Goal: Complete application form

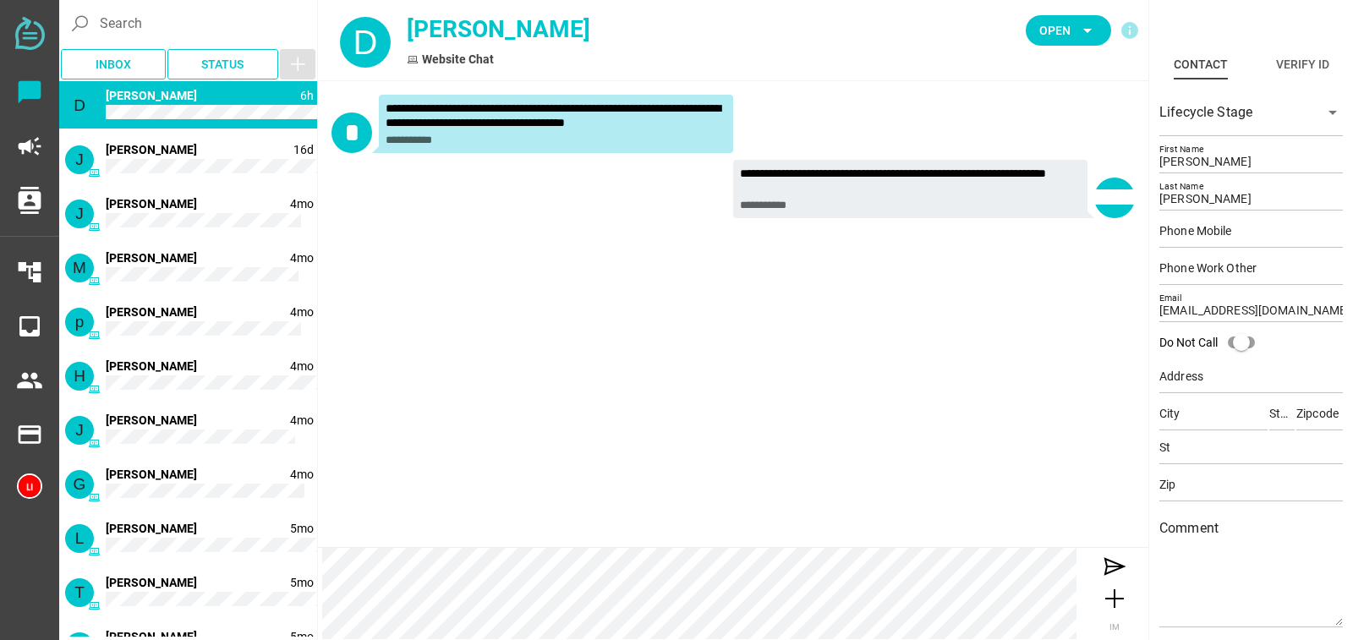
click at [662, 367] on div "**********" at bounding box center [733, 314] width 830 height 466
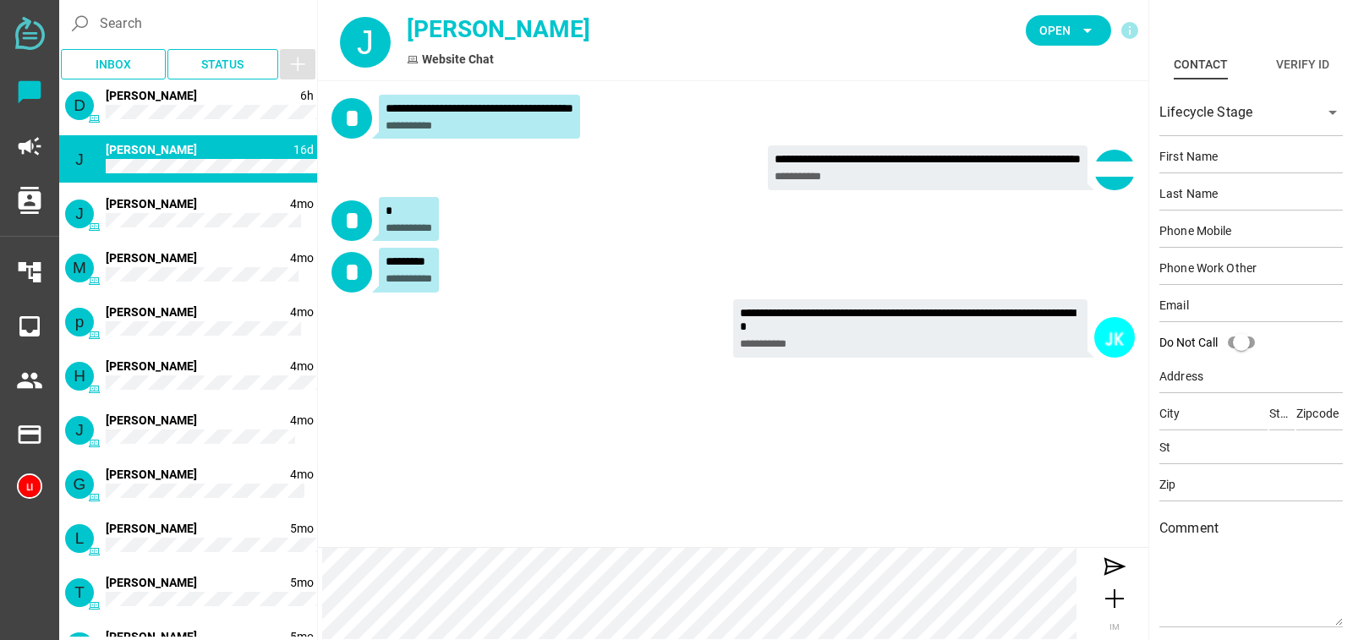
type input "[PERSON_NAME]"
type input "[EMAIL_ADDRESS][DOMAIN_NAME]"
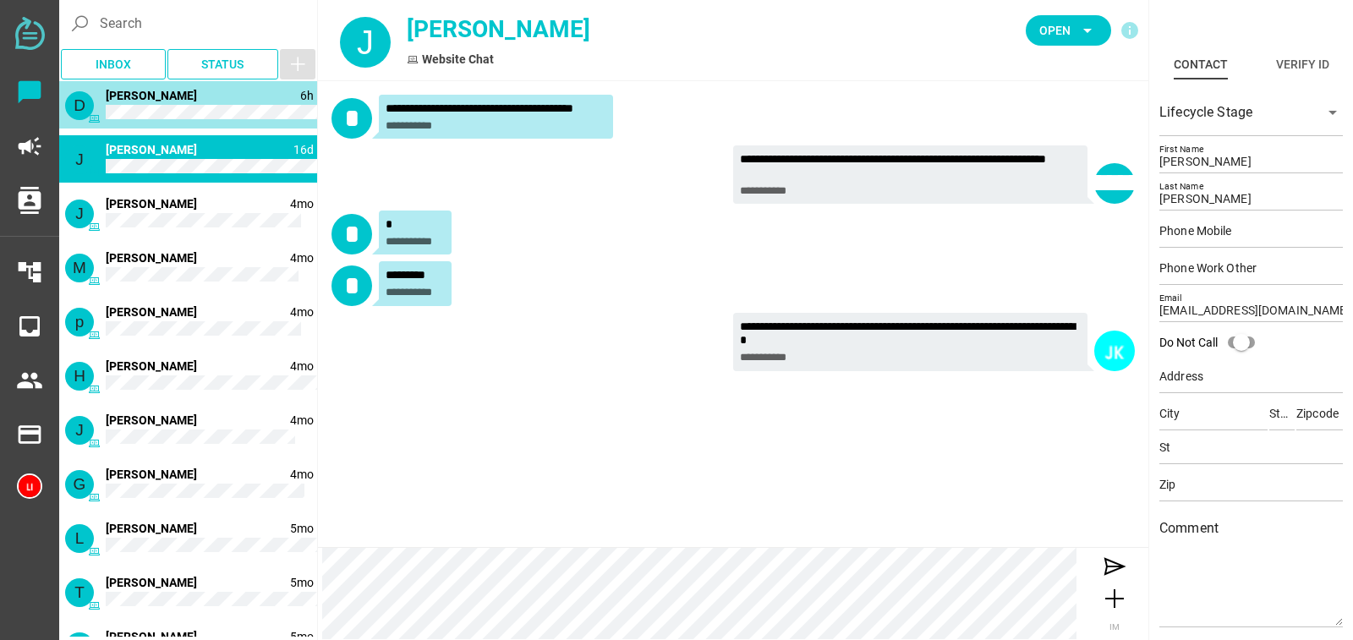
click at [252, 127] on div "D 6h 1 [PERSON_NAME]" at bounding box center [188, 104] width 258 height 47
type input "[PERSON_NAME]"
type input "[EMAIL_ADDRESS][DOMAIN_NAME]"
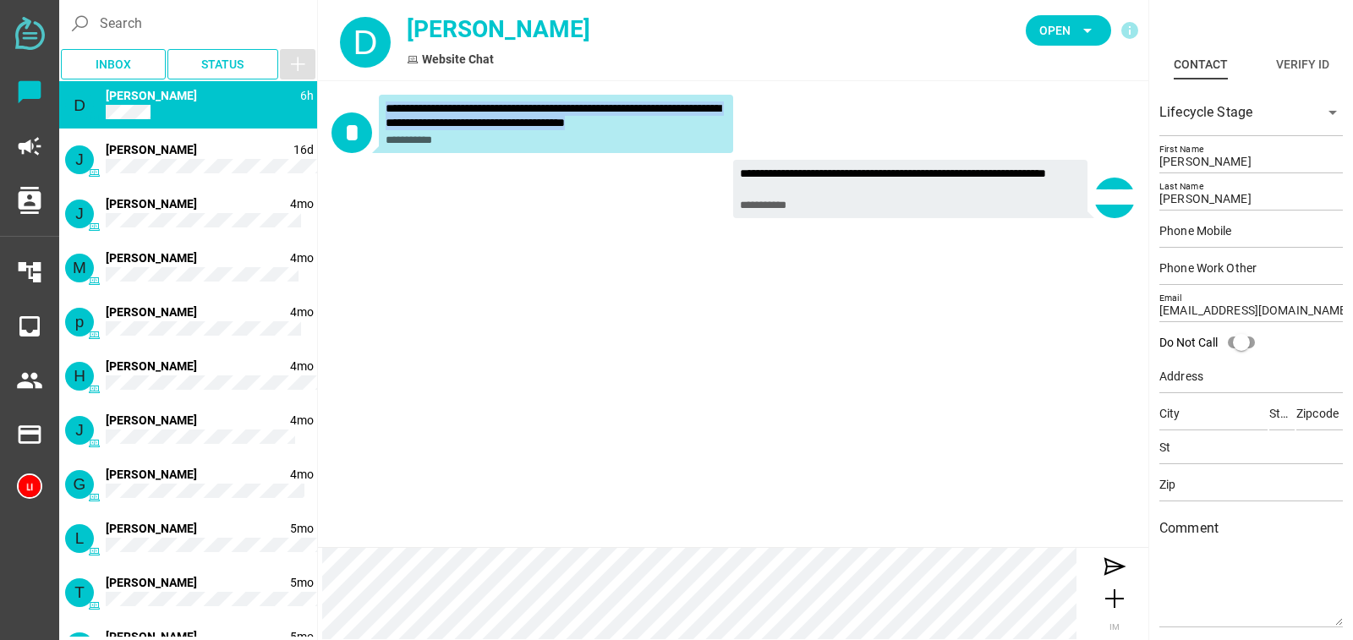
drag, startPoint x: 705, startPoint y: 123, endPoint x: 387, endPoint y: 112, distance: 318.1
click at [387, 112] on div "**********" at bounding box center [556, 115] width 341 height 29
copy div "**********"
click at [1120, 578] on icon at bounding box center [1114, 566] width 27 height 27
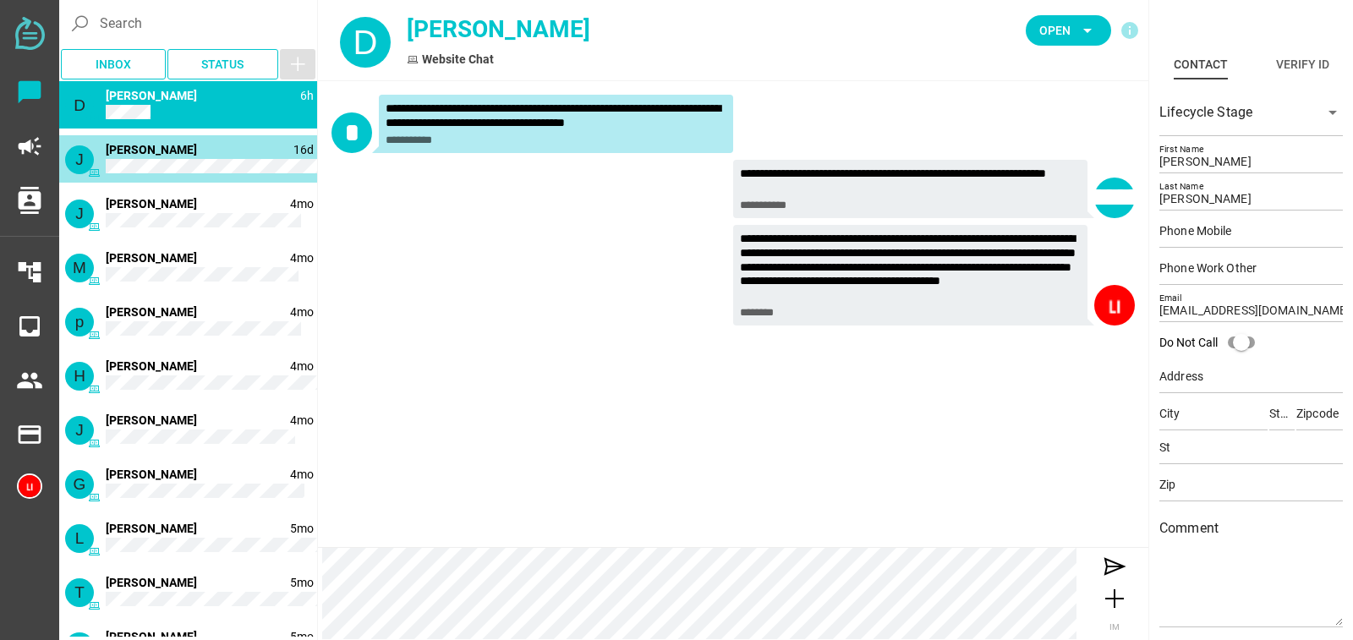
click at [213, 156] on div "J 16d [PERSON_NAME]" at bounding box center [188, 158] width 258 height 47
type input "[PERSON_NAME]"
type input "[EMAIL_ADDRESS][DOMAIN_NAME]"
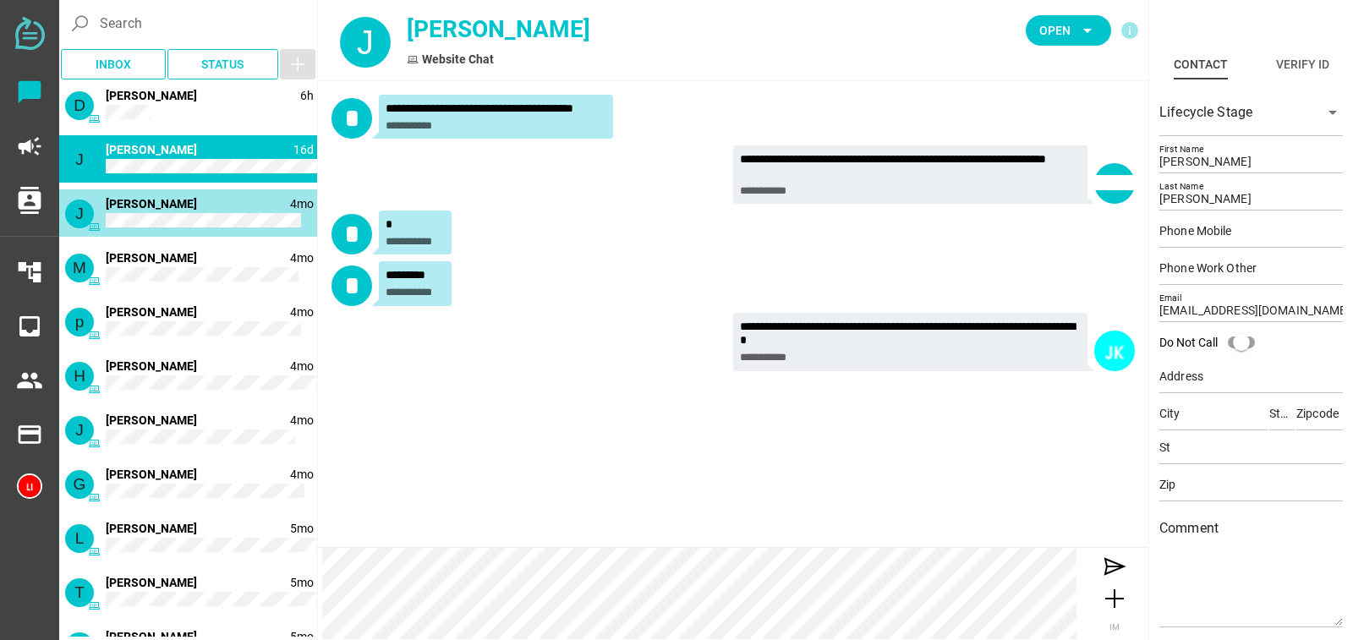
click at [215, 200] on div "J 4mo [PERSON_NAME]" at bounding box center [188, 212] width 258 height 47
type input "[PERSON_NAME]"
type input "[EMAIL_ADDRESS][DOMAIN_NAME]"
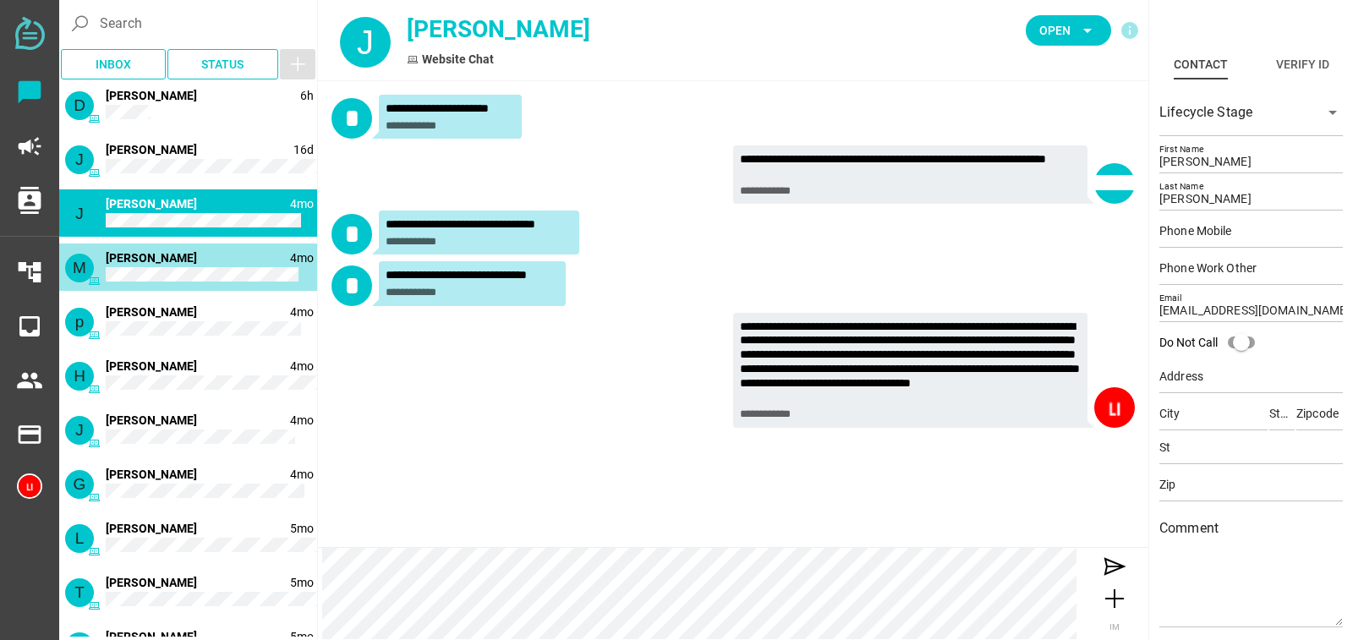
click at [222, 257] on div "M 4mo [PERSON_NAME]" at bounding box center [188, 267] width 258 height 47
type input "[PERSON_NAME]"
type input "[EMAIL_ADDRESS][DOMAIN_NAME]"
